Goal: Task Accomplishment & Management: Use online tool/utility

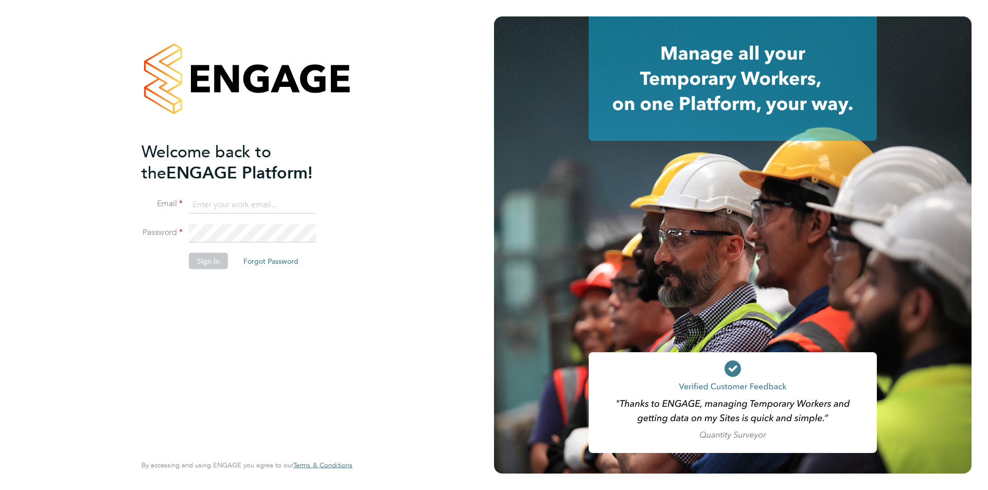
type input "[EMAIL_ADDRESS][DOMAIN_NAME]"
click at [199, 260] on button "Sign In" at bounding box center [208, 261] width 39 height 16
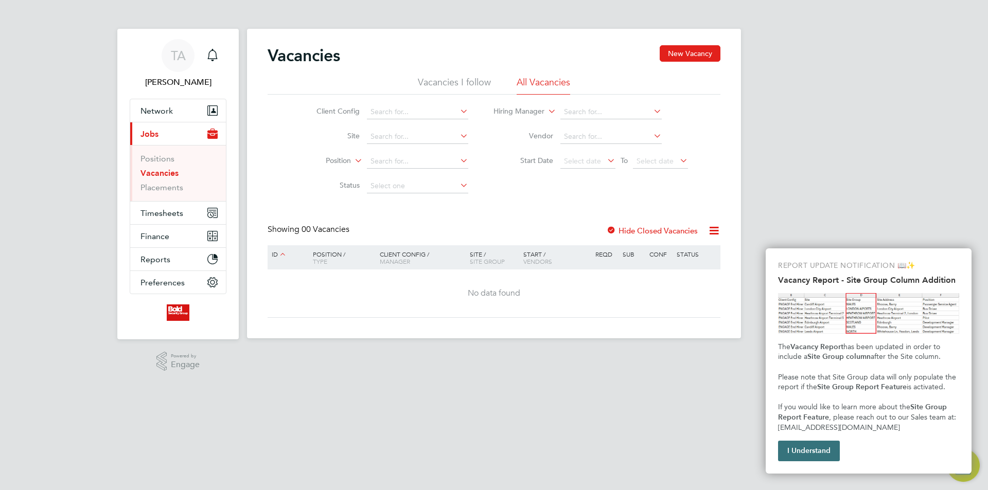
click at [820, 459] on button "I Understand" at bounding box center [809, 451] width 62 height 21
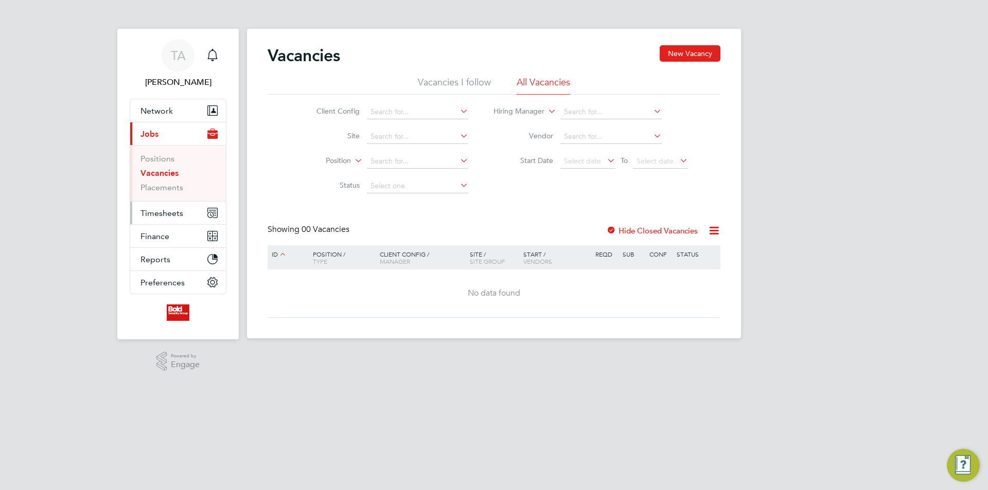
click at [173, 213] on span "Timesheets" at bounding box center [161, 213] width 43 height 10
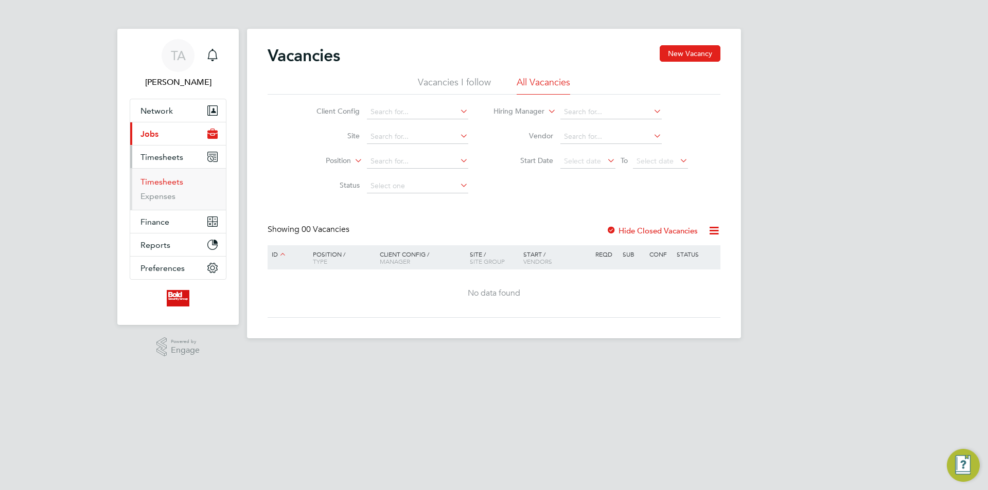
click at [167, 181] on link "Timesheets" at bounding box center [161, 182] width 43 height 10
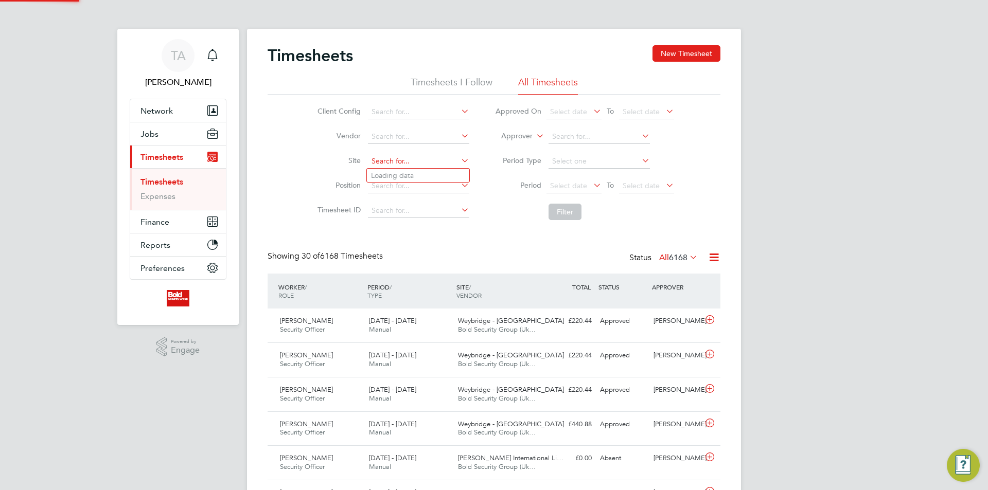
click at [390, 163] on input at bounding box center [418, 161] width 101 height 14
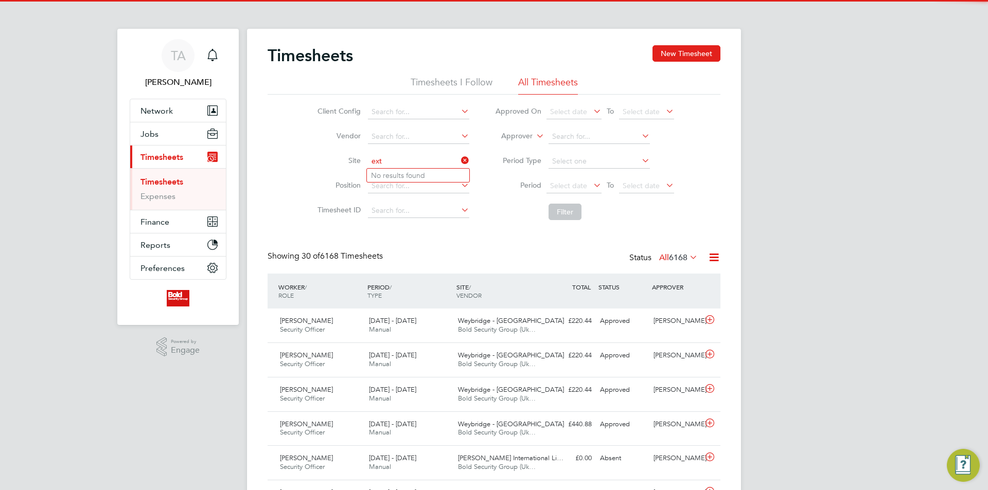
type input "ext"
